Goal: Navigation & Orientation: Find specific page/section

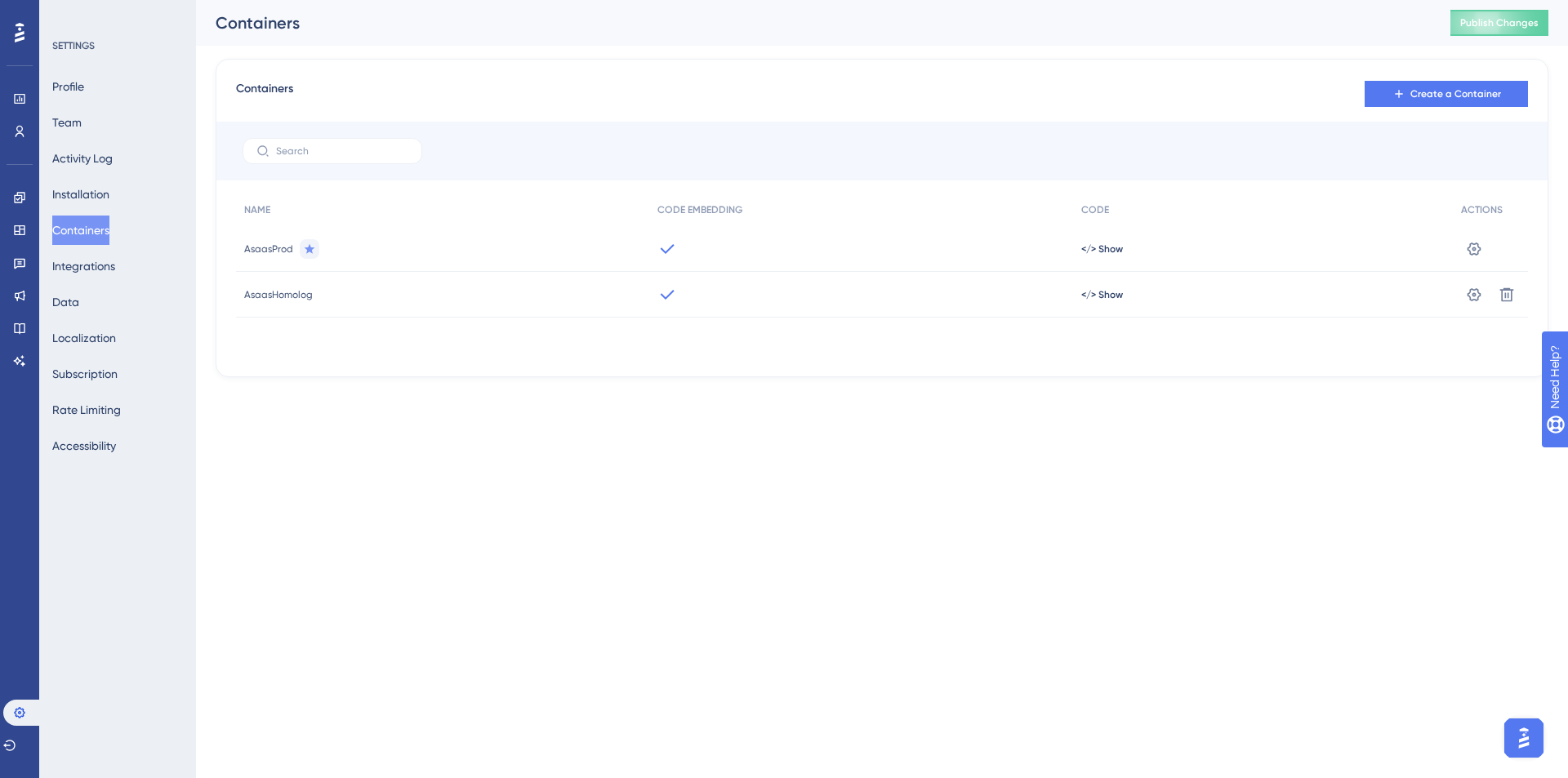
click at [32, 145] on div "Engagement Widgets Feedback Product Updates Knowledge Base AI Assistant" at bounding box center [19, 259] width 26 height 230
click at [26, 135] on link at bounding box center [19, 131] width 13 height 26
click at [13, 125] on link at bounding box center [19, 131] width 13 height 26
click at [25, 128] on icon at bounding box center [19, 131] width 13 height 13
click at [20, 126] on icon at bounding box center [20, 131] width 9 height 11
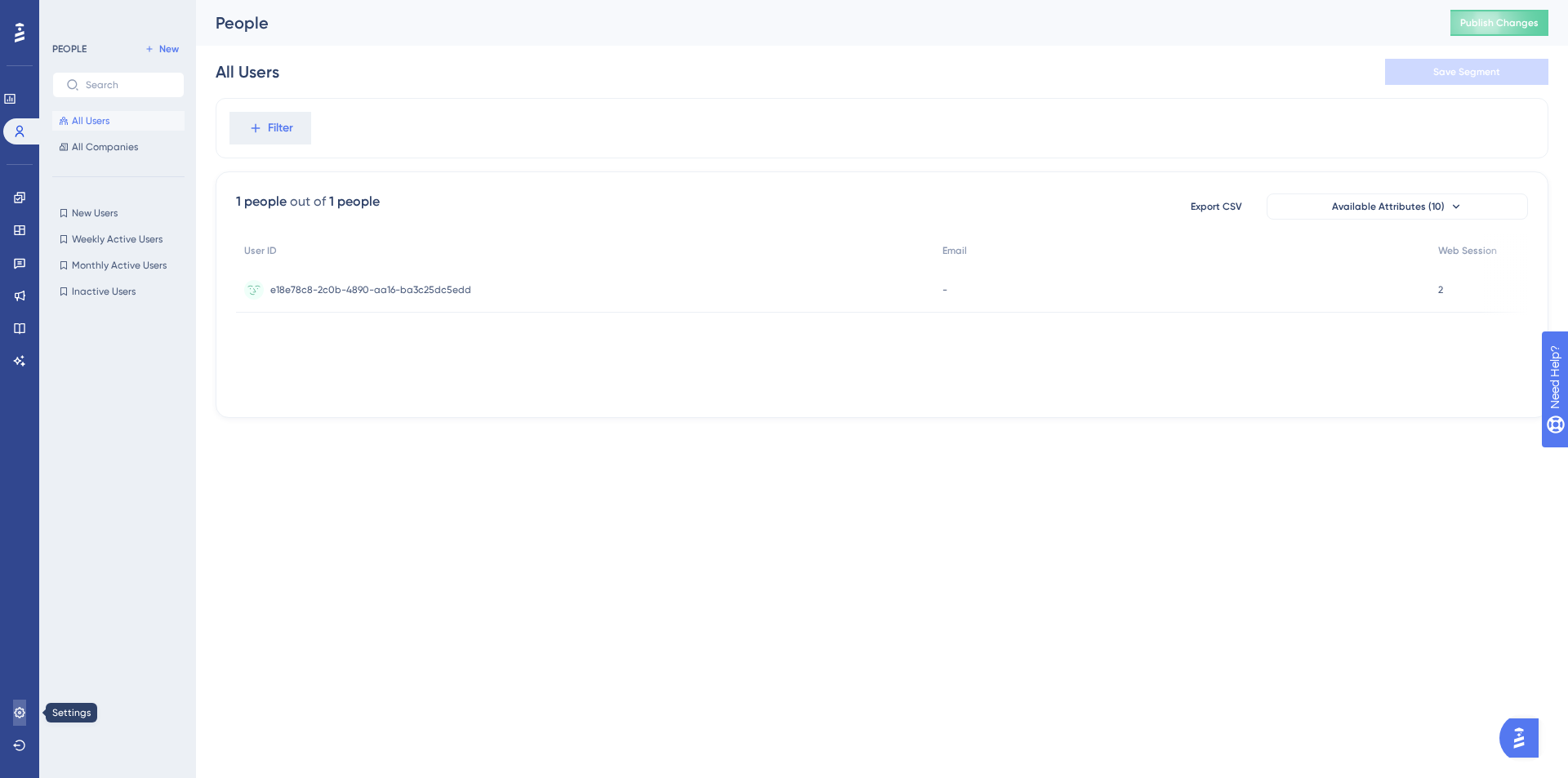
click at [18, 711] on icon at bounding box center [19, 712] width 13 height 13
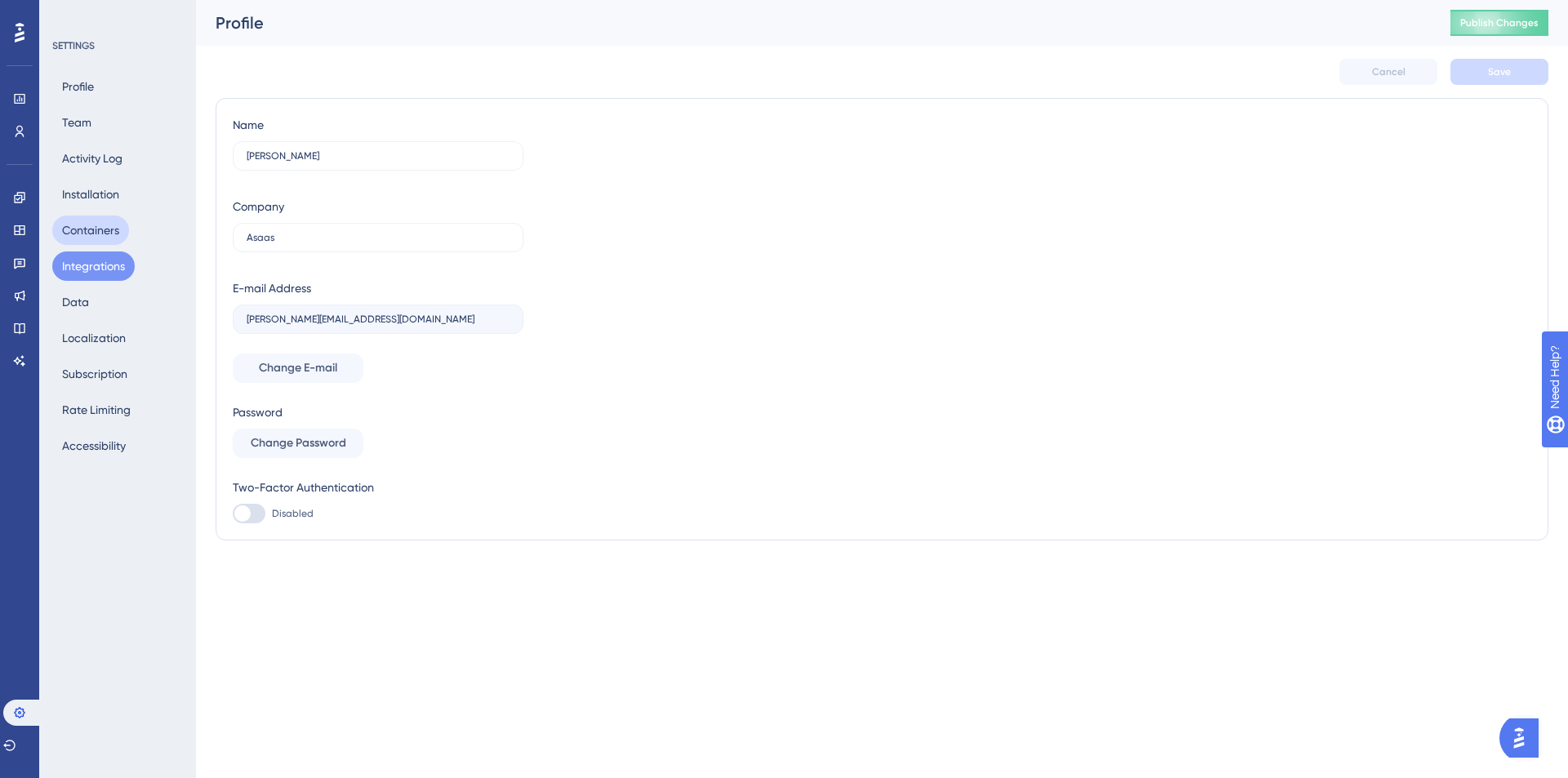
click at [102, 218] on button "Containers" at bounding box center [91, 230] width 77 height 30
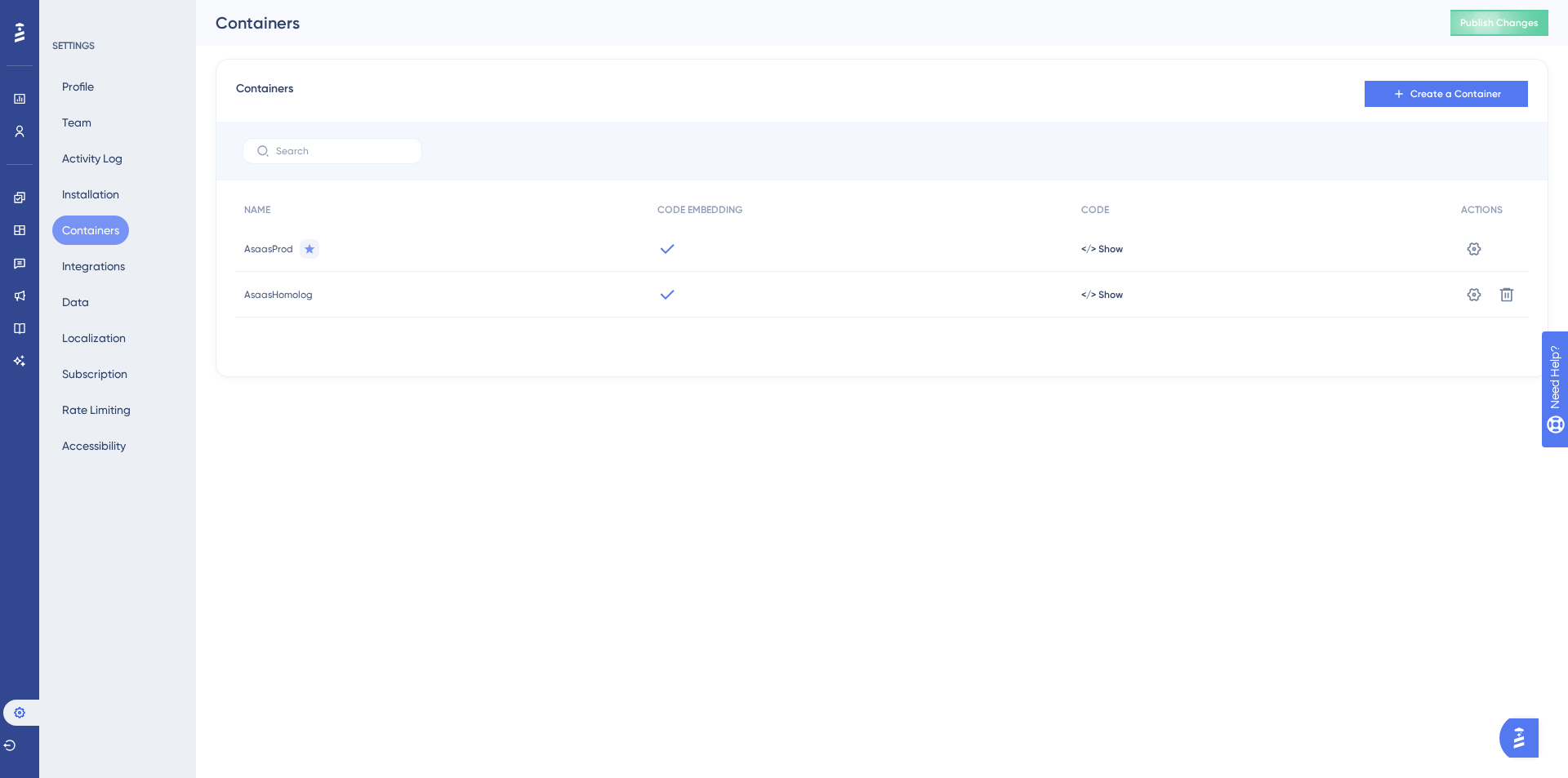
click at [102, 234] on button "Containers" at bounding box center [91, 230] width 77 height 30
click at [18, 129] on icon at bounding box center [19, 131] width 13 height 13
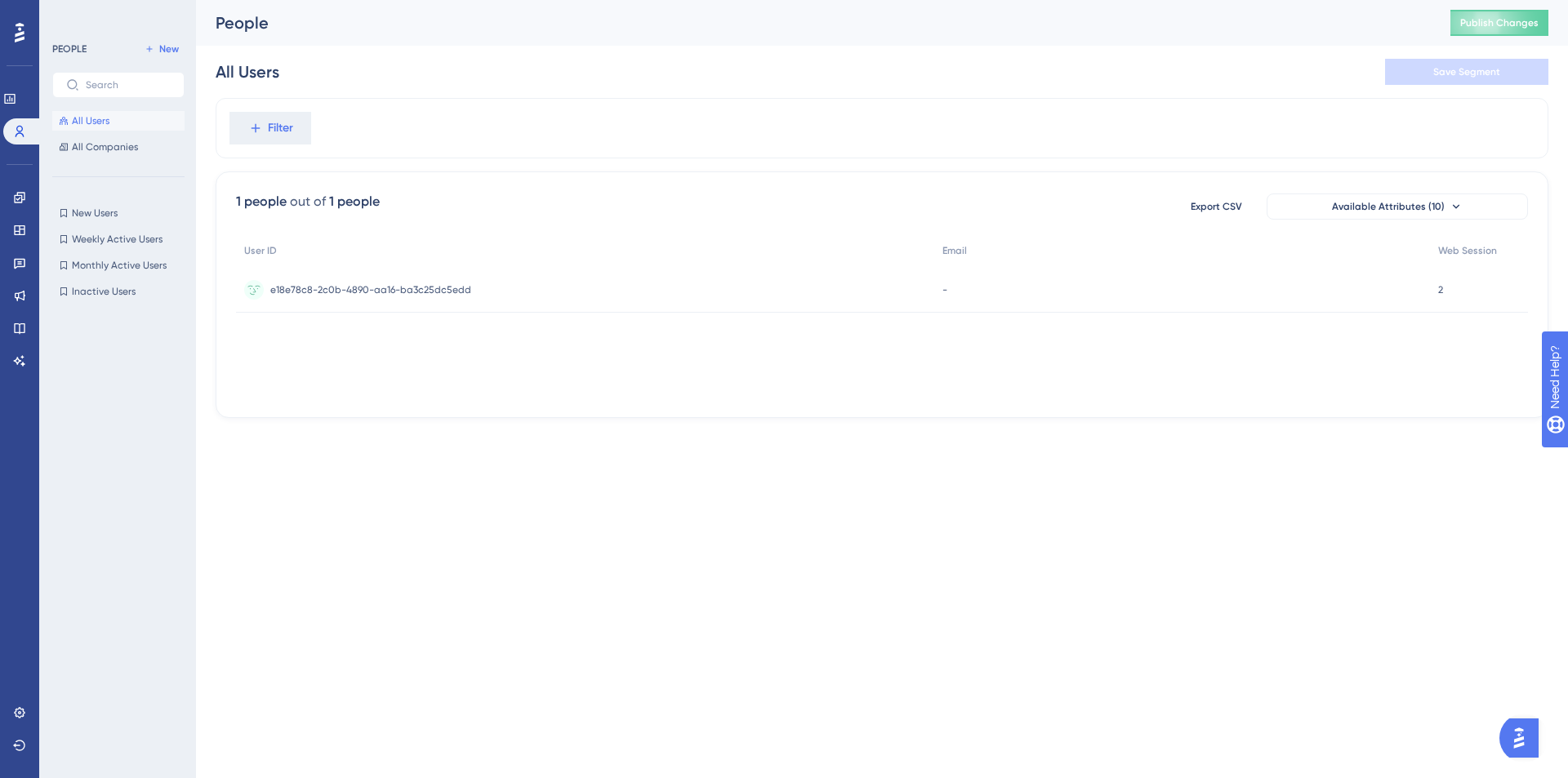
drag, startPoint x: 624, startPoint y: 392, endPoint x: 763, endPoint y: 398, distance: 139.1
click at [763, 398] on div "1 people out of 1 people Export CSV Available Attributes (10) User ID Email Web…" at bounding box center [882, 294] width 1333 height 246
click at [760, 392] on div "User ID Email Web Session e18e78c8-2c0b-4890-aa16-ba3c25dc5edd e18e78c8-2c0b-48…" at bounding box center [882, 315] width 1292 height 163
drag, startPoint x: 623, startPoint y: 393, endPoint x: 614, endPoint y: 393, distance: 9.0
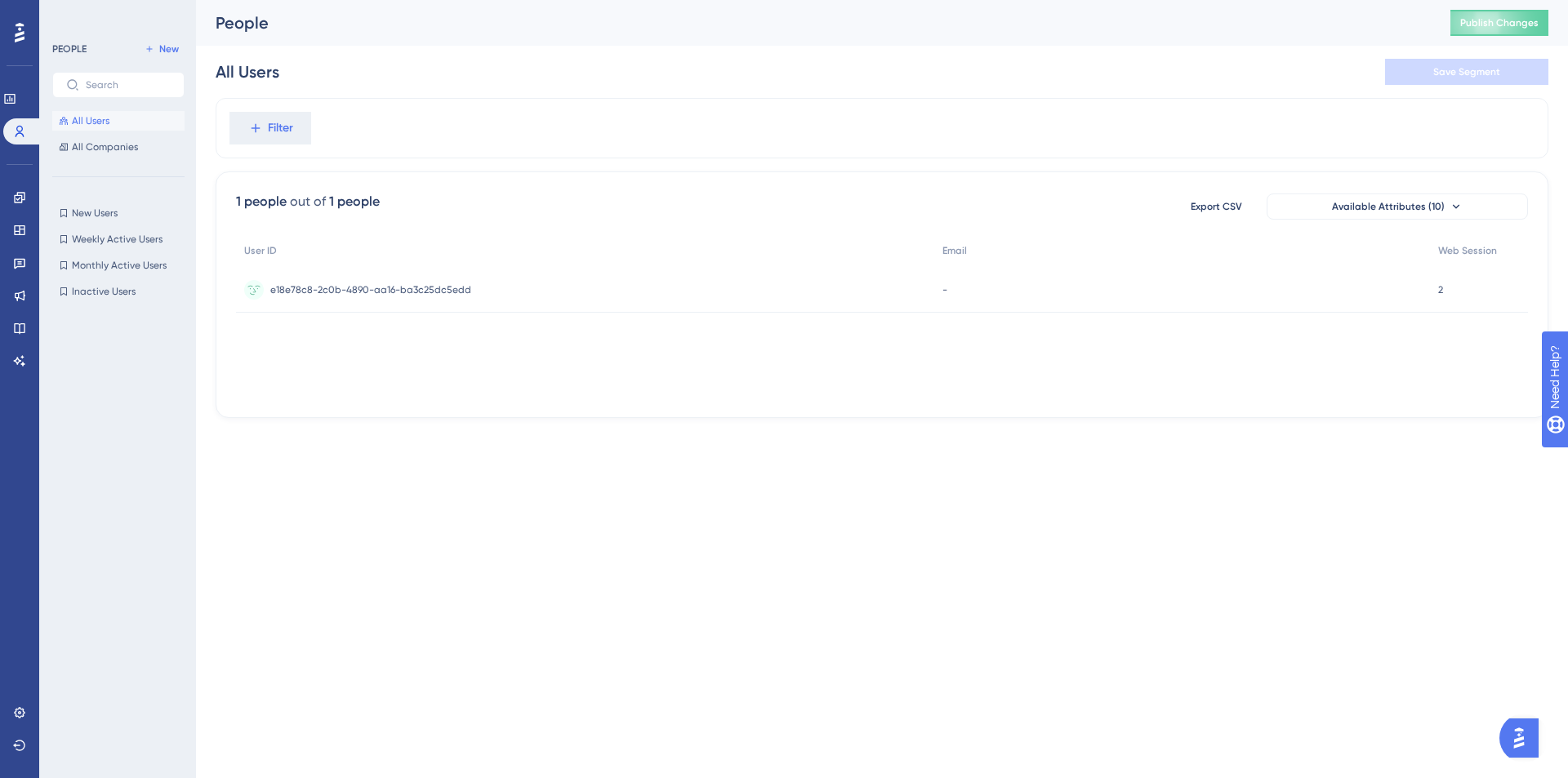
click at [614, 393] on div "User ID Email Web Session e18e78c8-2c0b-4890-aa16-ba3c25dc5edd e18e78c8-2c0b-48…" at bounding box center [882, 315] width 1292 height 163
